Goal: Task Accomplishment & Management: Use online tool/utility

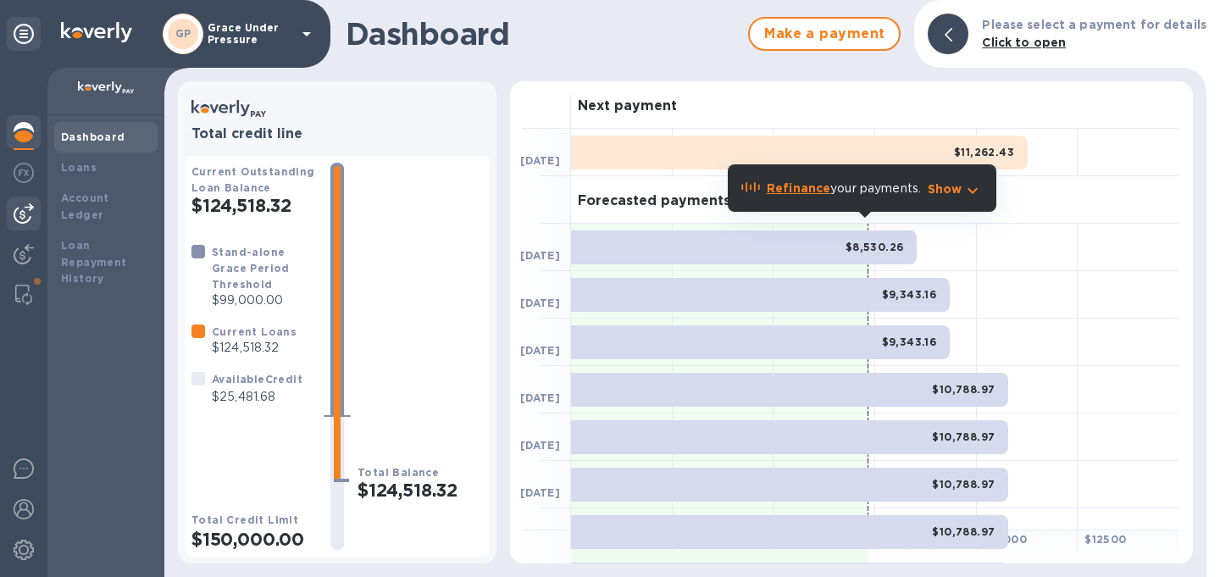
click at [25, 211] on img at bounding box center [24, 213] width 20 height 20
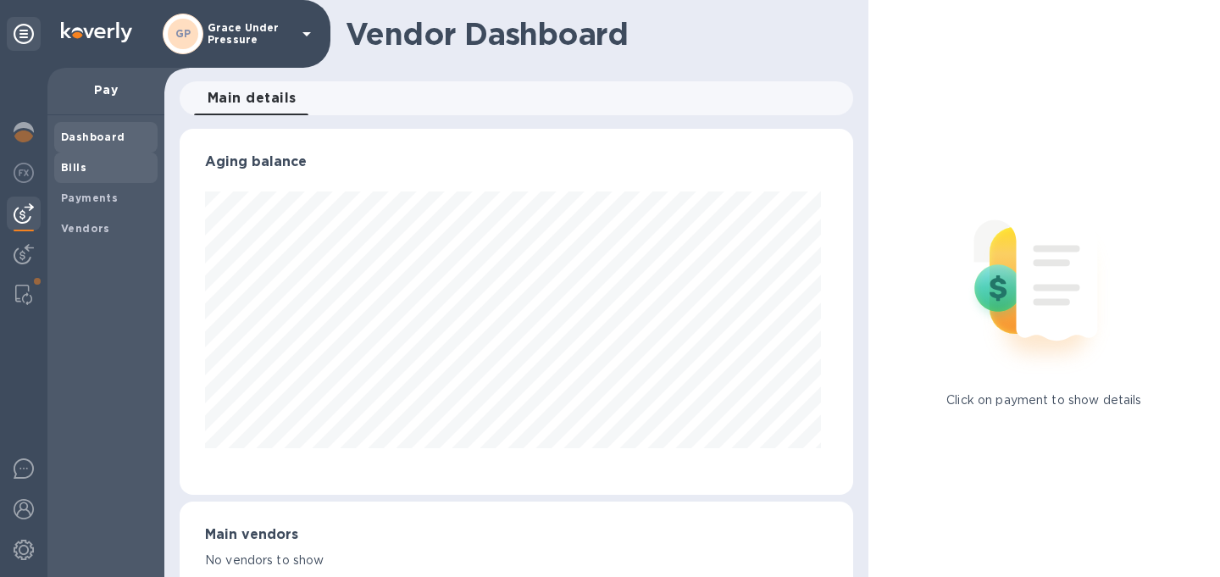
click at [75, 166] on b "Bills" at bounding box center [73, 167] width 25 height 13
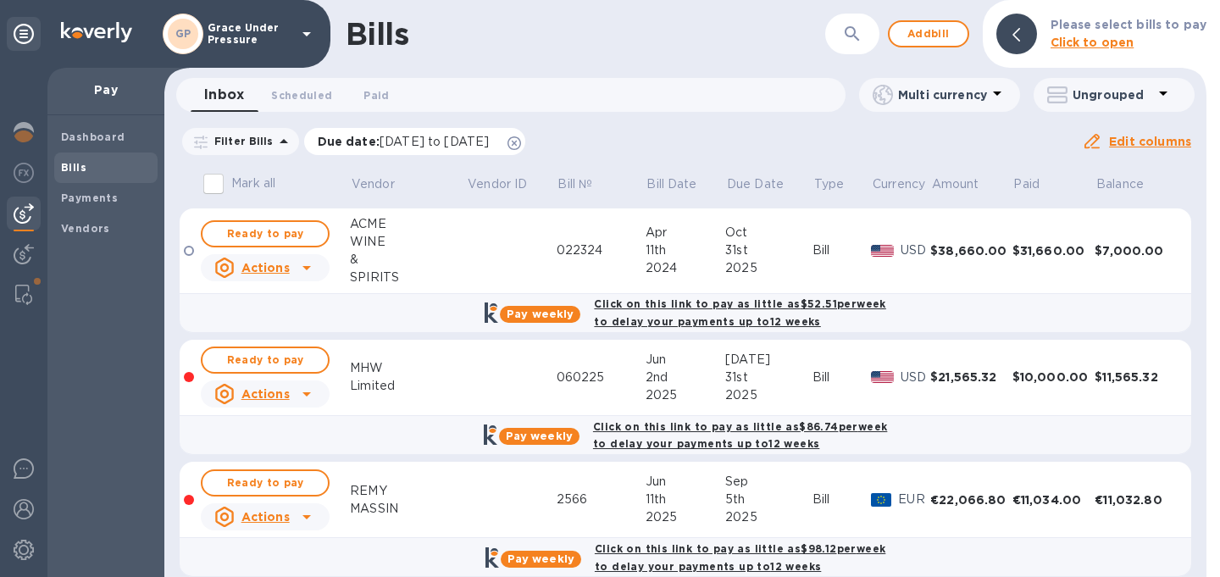
click at [521, 146] on icon at bounding box center [515, 143] width 14 height 14
